Goal: Task Accomplishment & Management: Complete application form

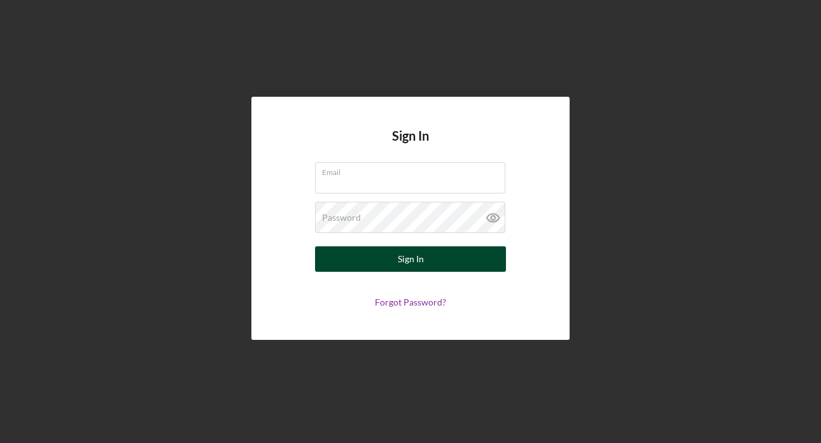
type input "[PERSON_NAME][EMAIL_ADDRESS][DOMAIN_NAME]"
click at [426, 261] on button "Sign In" at bounding box center [410, 258] width 191 height 25
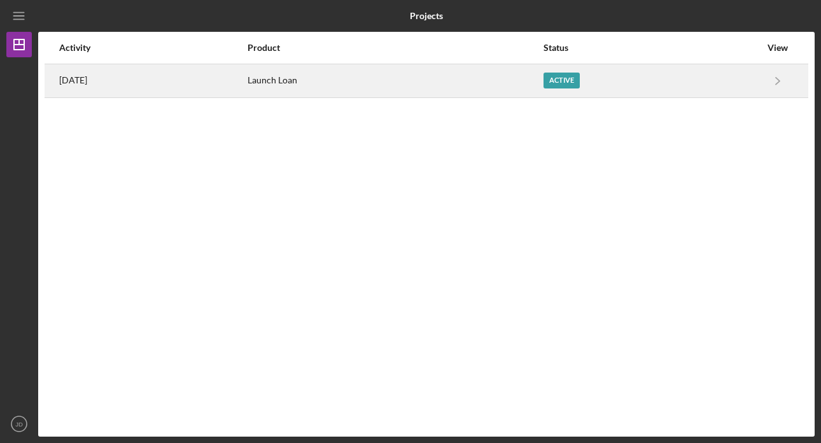
click at [366, 82] on div "Launch Loan" at bounding box center [395, 81] width 295 height 32
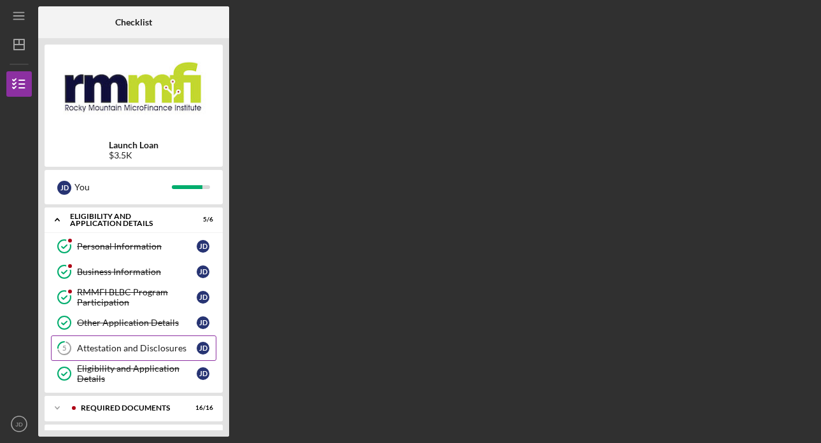
click at [164, 349] on div "Attestation and Disclosures" at bounding box center [137, 348] width 120 height 10
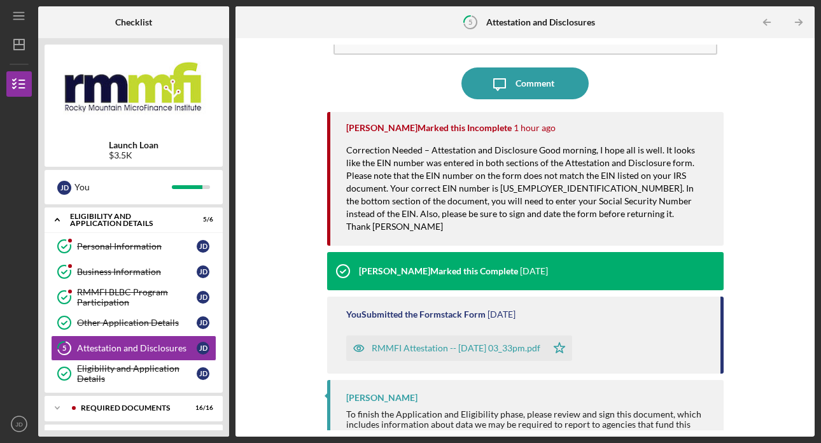
scroll to position [95, 0]
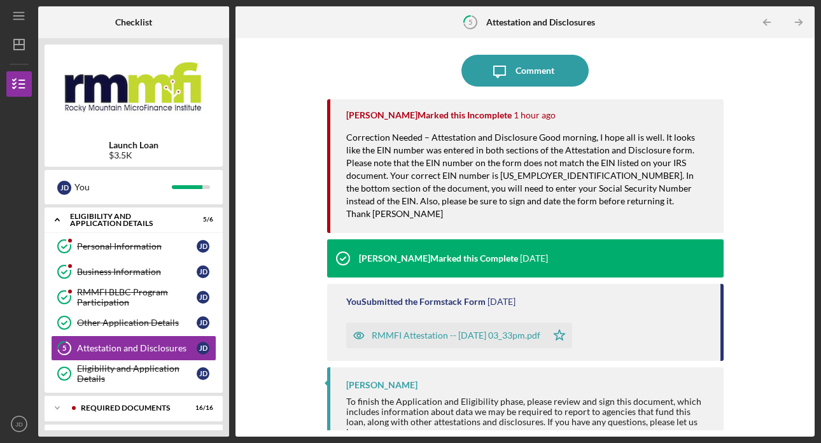
click at [481, 330] on div "RMMFI Attestation -- [DATE] 03_33pm.pdf" at bounding box center [456, 335] width 169 height 10
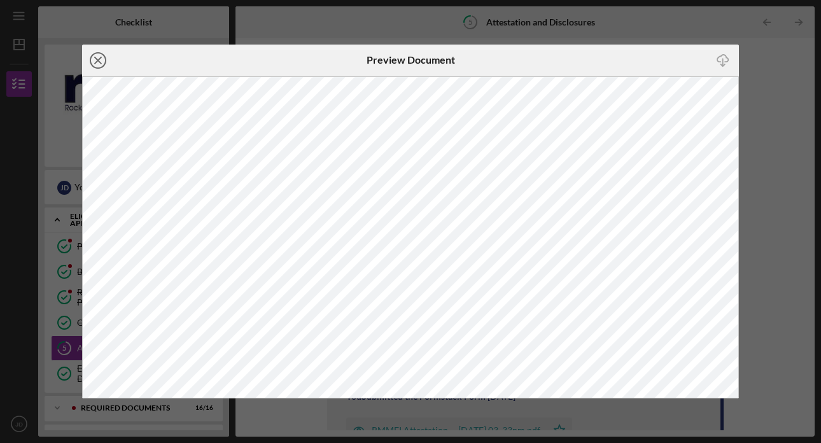
click at [98, 59] on icon "Icon/Close" at bounding box center [98, 61] width 32 height 32
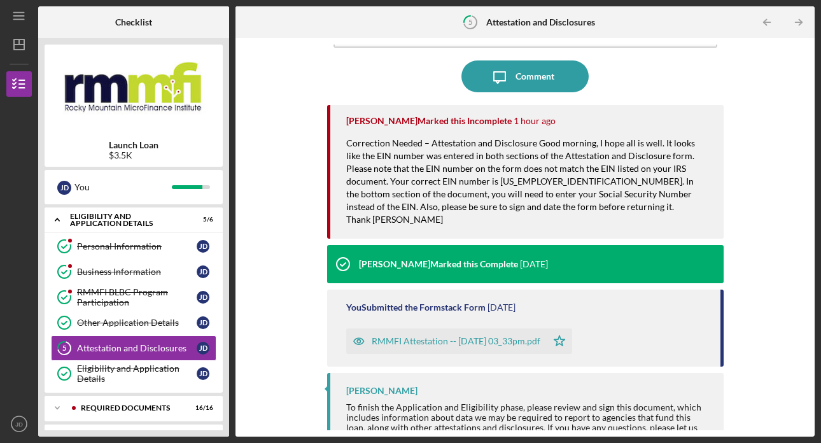
scroll to position [95, 0]
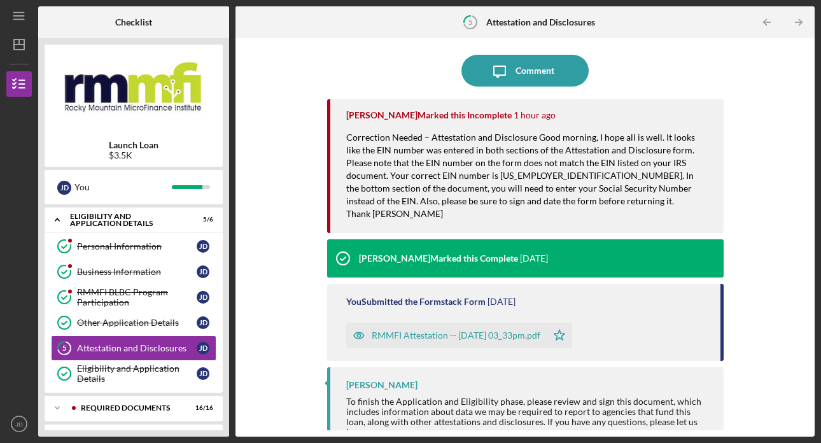
click at [409, 380] on div "[PERSON_NAME] To finish the Application and Eligibility phase, please review an…" at bounding box center [525, 410] width 397 height 86
click at [451, 401] on div "To finish the Application and Eligibility phase, please review and sign this do…" at bounding box center [528, 417] width 365 height 41
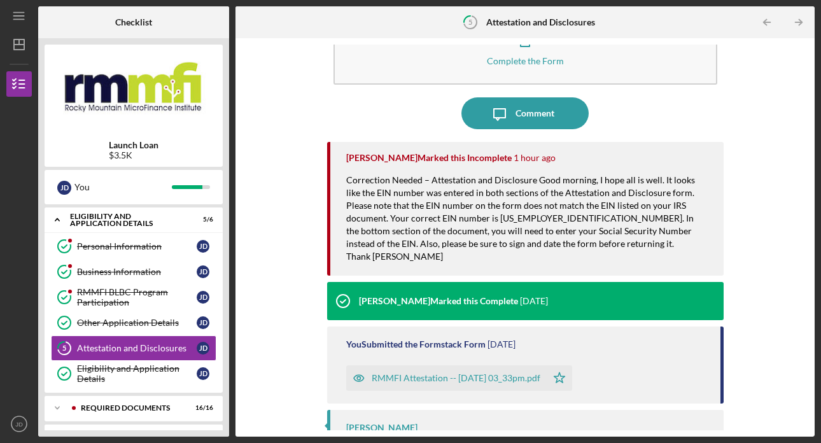
scroll to position [0, 0]
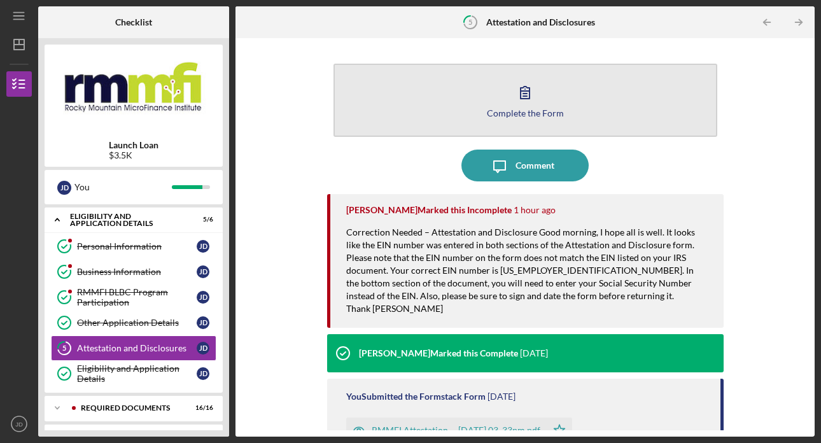
click at [522, 108] on div "Complete the Form" at bounding box center [525, 113] width 77 height 10
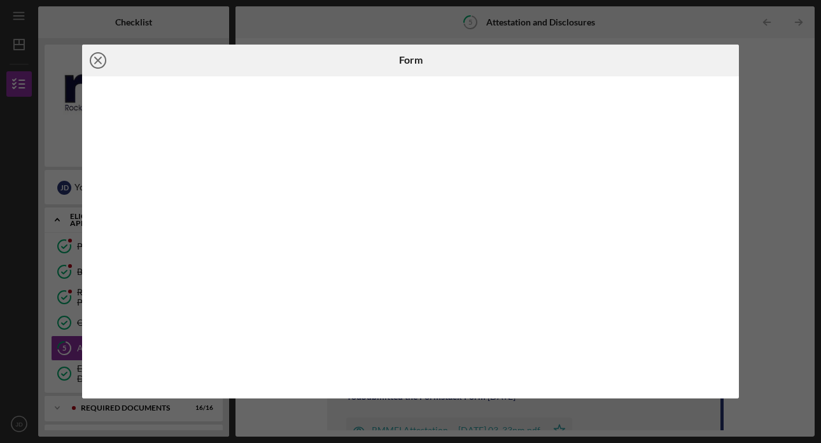
click at [99, 62] on line at bounding box center [98, 60] width 6 height 6
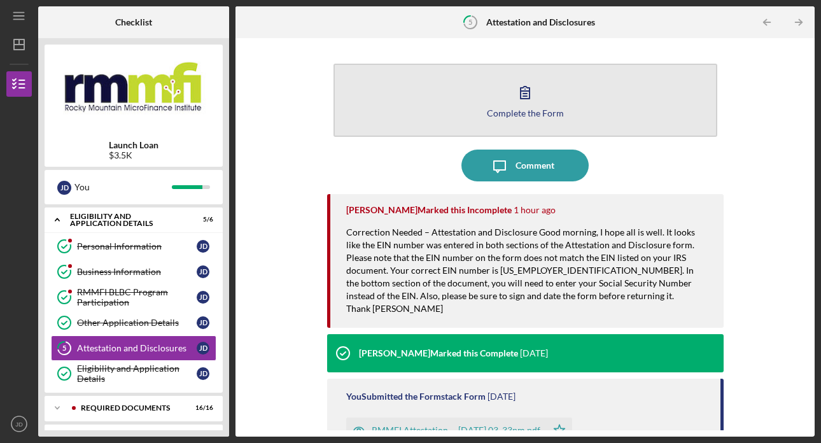
click at [570, 94] on button "Complete the Form Form" at bounding box center [526, 100] width 384 height 73
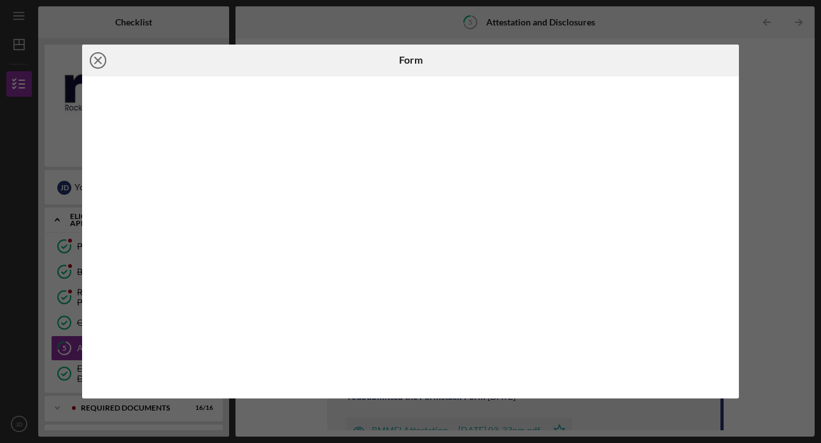
click at [101, 60] on icon "Icon/Close" at bounding box center [98, 61] width 32 height 32
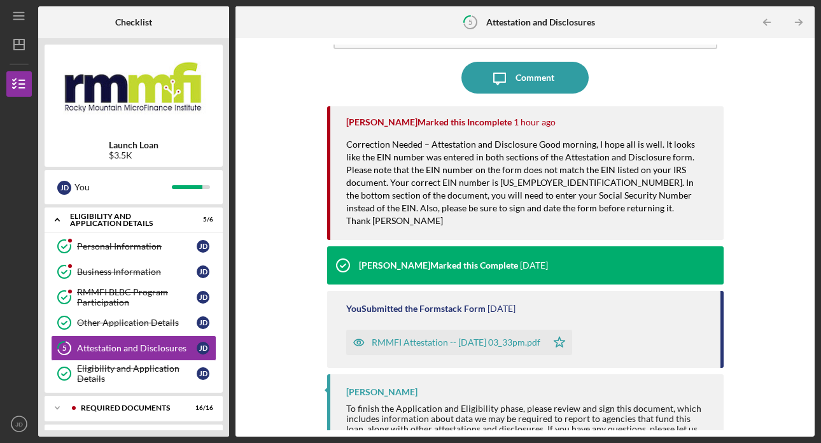
scroll to position [95, 0]
